Goal: Complete application form

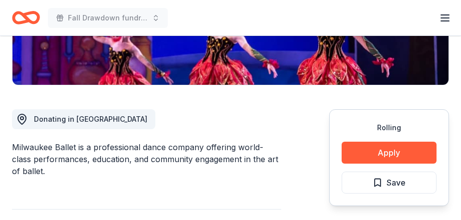
scroll to position [221, 0]
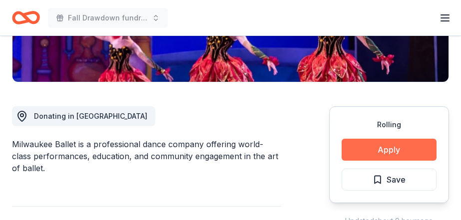
click at [376, 150] on button "Apply" at bounding box center [389, 150] width 95 height 22
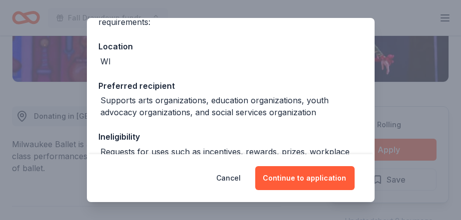
scroll to position [95, 0]
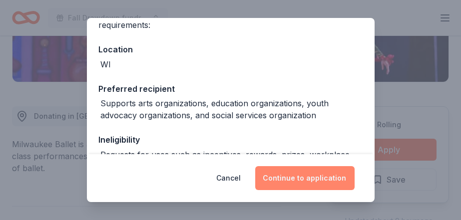
click at [276, 178] on button "Continue to application" at bounding box center [304, 178] width 99 height 24
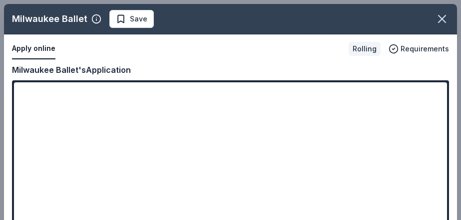
scroll to position [29, 0]
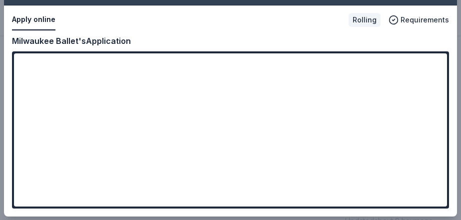
click at [34, 17] on div "Milwaukee Ballet Save Apply online Rolling Requirements Copy and paste your inf…" at bounding box center [230, 96] width 453 height 242
click at [416, 69] on div "Milwaukee Ballet Save Apply online Rolling Requirements Copy and paste your inf…" at bounding box center [230, 96] width 453 height 242
click at [211, 149] on div "Milwaukee Ballet Save Apply online Rolling Requirements Copy and paste your inf…" at bounding box center [230, 96] width 453 height 242
click at [411, 19] on div "Milwaukee Ballet Save Apply online Rolling Requirements Copy and paste your inf…" at bounding box center [230, 96] width 453 height 242
click at [33, 20] on div "Milwaukee Ballet Save Apply online Rolling Requirements Copy and paste your inf…" at bounding box center [230, 96] width 453 height 242
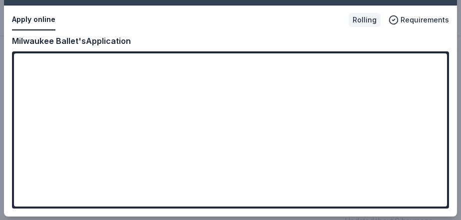
click at [33, 20] on div "Milwaukee Ballet Save Apply online Rolling Requirements Copy and paste your inf…" at bounding box center [230, 96] width 453 height 242
click at [84, 41] on div "Milwaukee Ballet Save Apply online Rolling Requirements Copy and paste your inf…" at bounding box center [230, 96] width 453 height 242
click at [71, 42] on div "Milwaukee Ballet Save Apply online Rolling Requirements Copy and paste your inf…" at bounding box center [230, 96] width 453 height 242
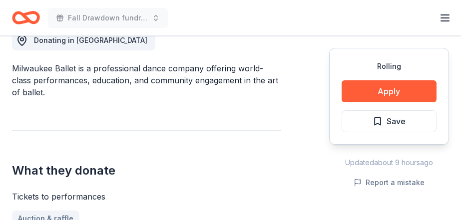
scroll to position [300, 0]
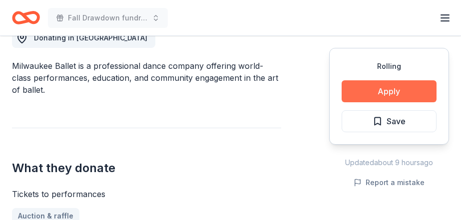
click at [385, 90] on button "Apply" at bounding box center [389, 91] width 95 height 22
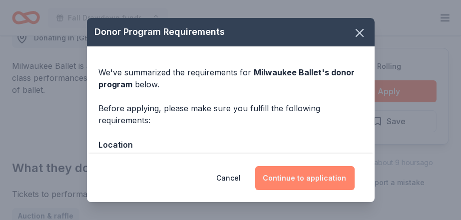
click at [304, 179] on button "Continue to application" at bounding box center [304, 178] width 99 height 24
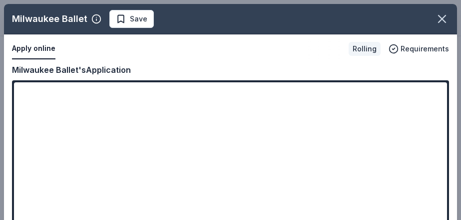
scroll to position [29, 0]
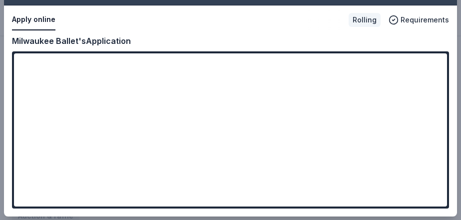
click at [417, 74] on div "Milwaukee Ballet Save Apply online Rolling Requirements Copy and paste your inf…" at bounding box center [230, 96] width 453 height 242
click at [407, 76] on div "Milwaukee Ballet Save Apply online Rolling Requirements Copy and paste your inf…" at bounding box center [230, 96] width 453 height 242
